Goal: Information Seeking & Learning: Learn about a topic

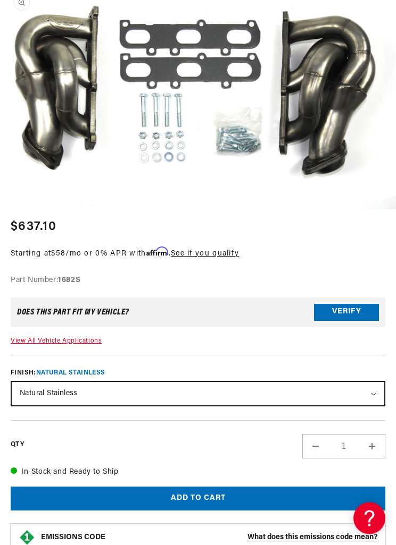
scroll to position [170, 0]
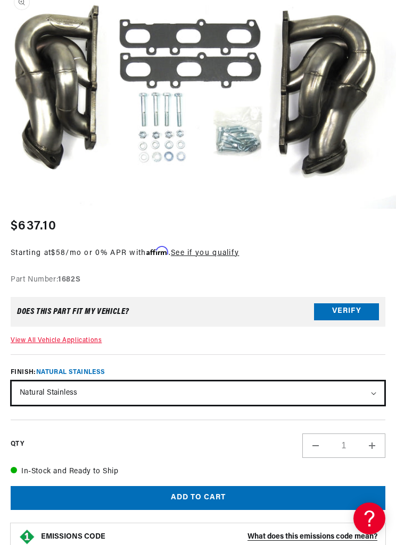
click at [300, 386] on select "Natural Stainless Silver Ceramic Coating" at bounding box center [198, 393] width 372 height 23
select select "/products/jba-performance-exhaust-1682sjs-header-shorty-stainless-steel-2011-17…"
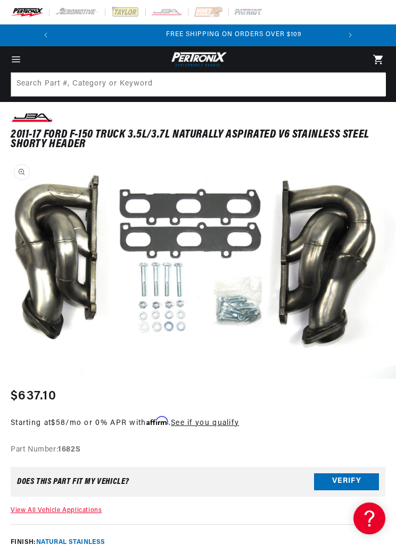
scroll to position [0, 282]
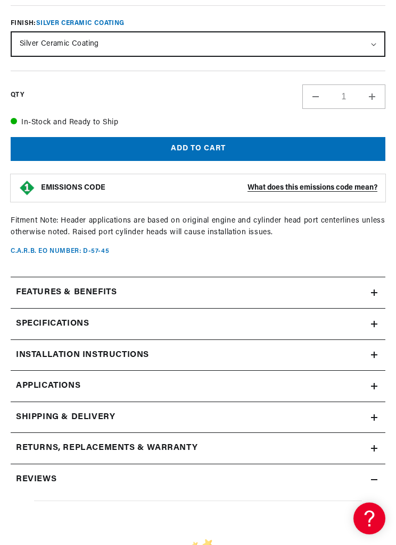
scroll to position [524, 0]
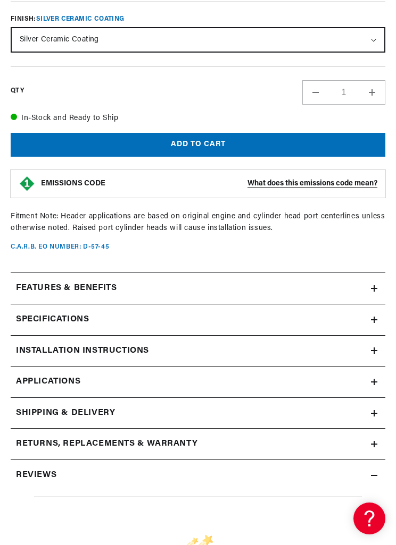
click at [343, 287] on div "Features & Benefits" at bounding box center [191, 289] width 360 height 14
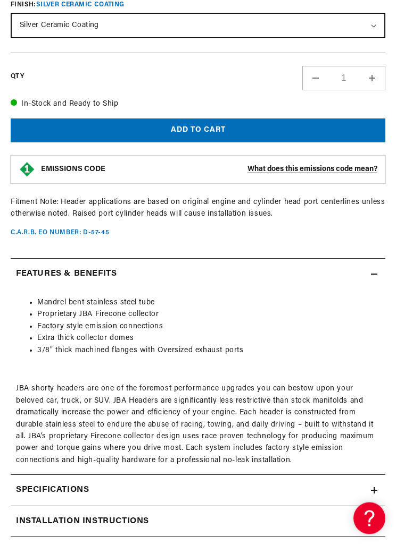
scroll to position [0, 282]
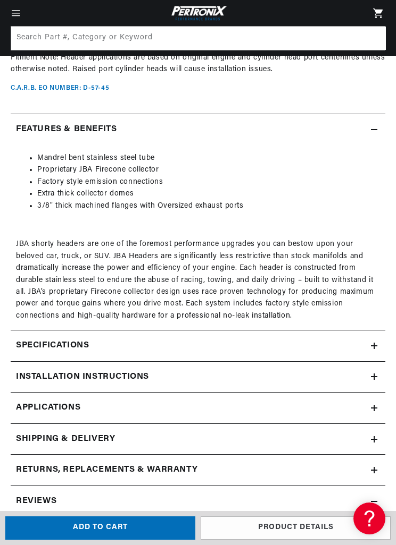
click at [321, 339] on div "Specifications" at bounding box center [191, 346] width 360 height 14
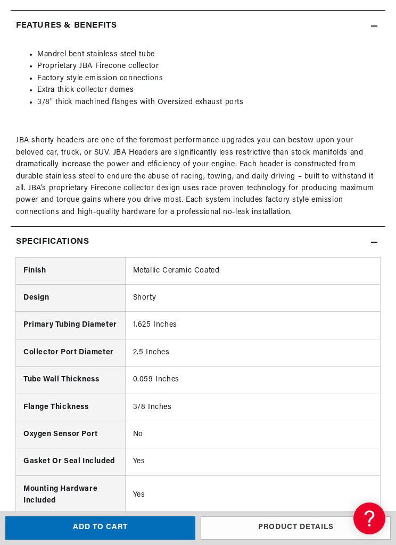
scroll to position [787, 0]
click at [358, 240] on div "Specifications" at bounding box center [191, 242] width 360 height 14
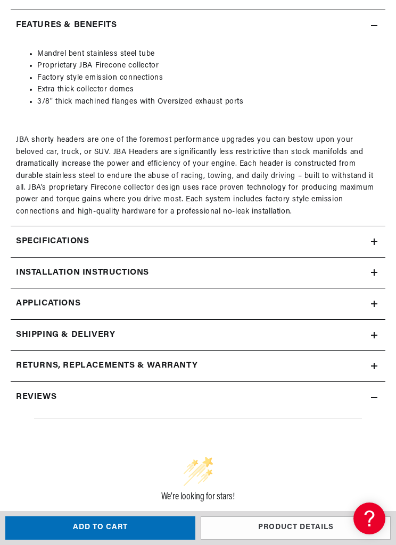
click at [351, 273] on summary "Installation instructions" at bounding box center [198, 273] width 374 height 31
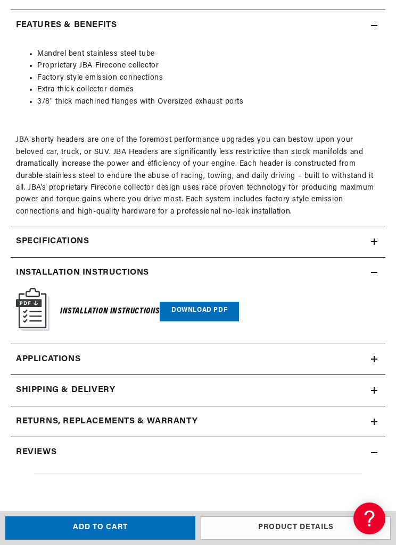
click at [354, 274] on summary "Installation instructions" at bounding box center [198, 273] width 374 height 31
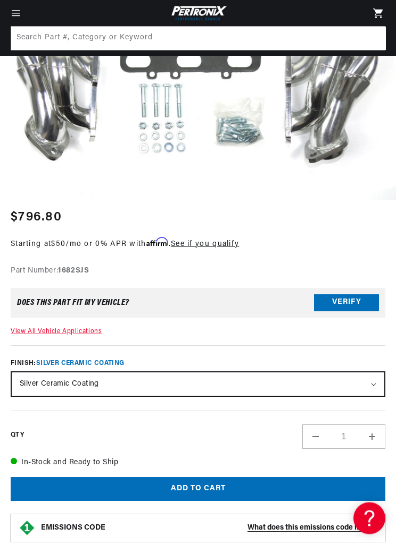
scroll to position [164, 0]
